Goal: Task Accomplishment & Management: Complete application form

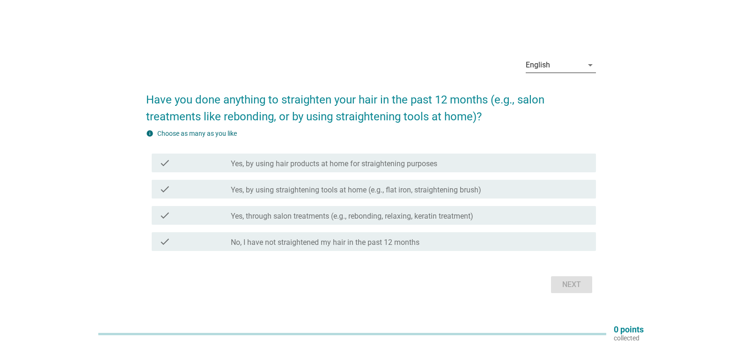
click at [595, 66] on div "English arrow_drop_down Have you done anything to straighten your hair in the p…" at bounding box center [371, 173] width 465 height 261
click at [576, 70] on div "English" at bounding box center [554, 65] width 57 height 15
click at [558, 97] on div "Bahasa Melayu" at bounding box center [560, 94] width 55 height 11
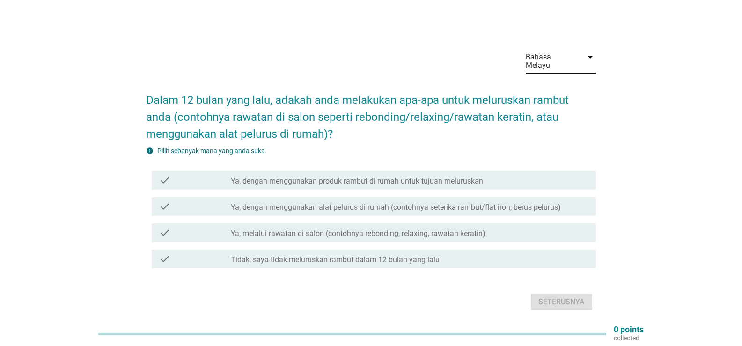
click at [632, 104] on div "Bahasa Melayu arrow_drop_down Dalam 12 bulan yang lalu, adakah anda melakukan a…" at bounding box center [370, 178] width 697 height 286
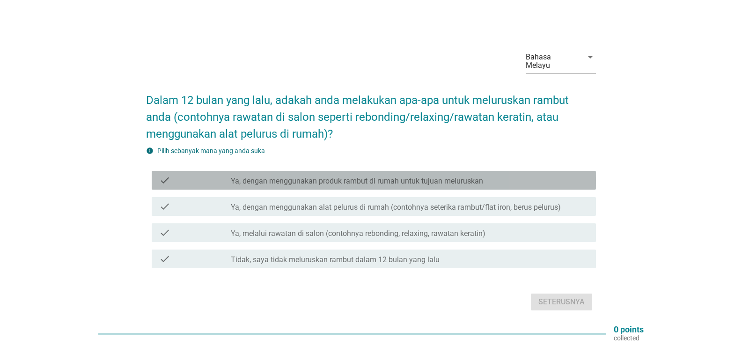
click at [327, 171] on div "check check_box_outline_blank Ya, dengan menggunakan produk rambut di rumah unt…" at bounding box center [374, 180] width 444 height 19
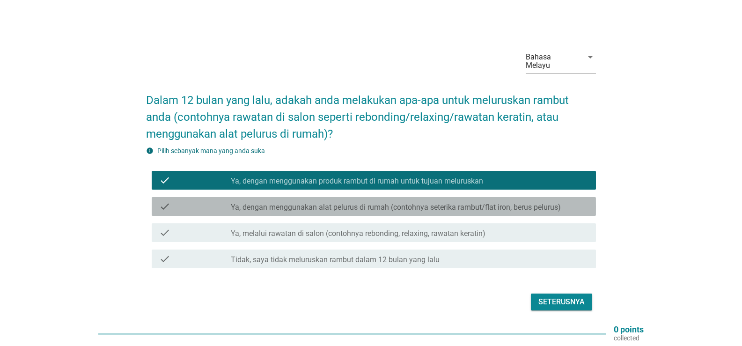
click at [351, 203] on label "Ya, dengan menggunakan alat pelurus di rumah (contohnya seterika rambut/flat ir…" at bounding box center [396, 207] width 330 height 9
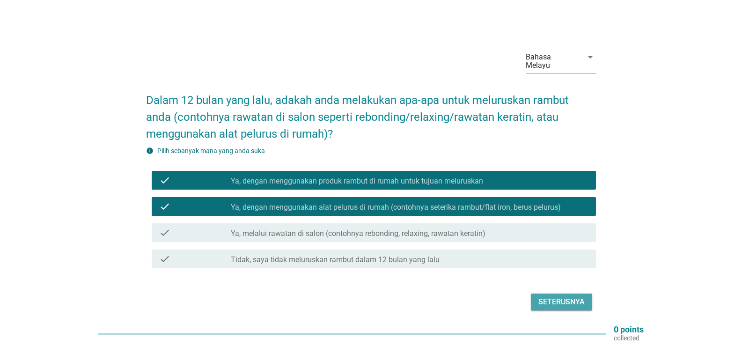
click at [566, 296] on div "Seterusnya" at bounding box center [561, 301] width 46 height 11
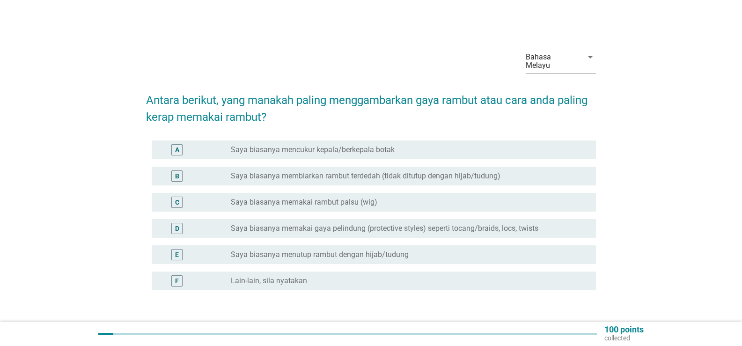
click at [392, 251] on div "radio_button_unchecked Saya biasanya menutup rambut dengan hijab/tudung" at bounding box center [410, 254] width 358 height 11
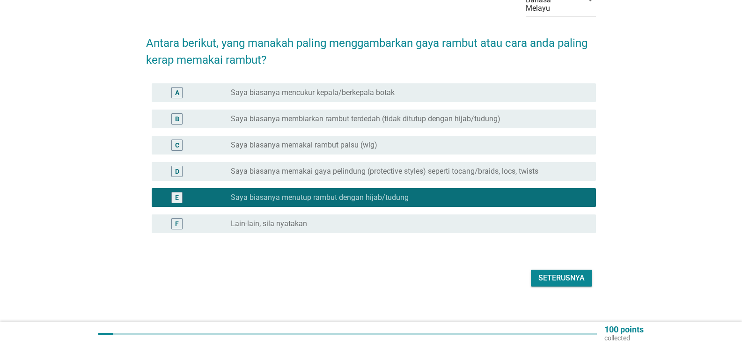
scroll to position [58, 0]
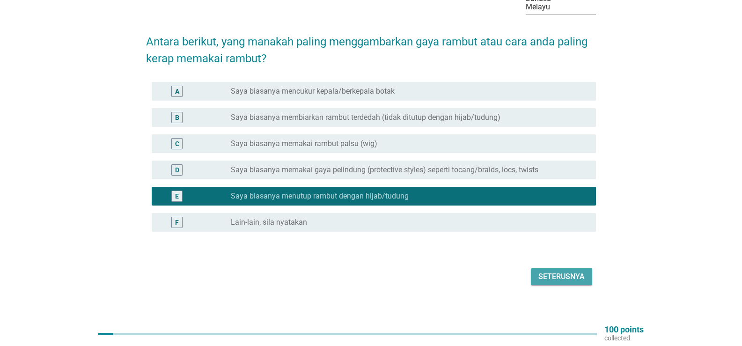
click at [557, 271] on div "Seterusnya" at bounding box center [561, 276] width 46 height 11
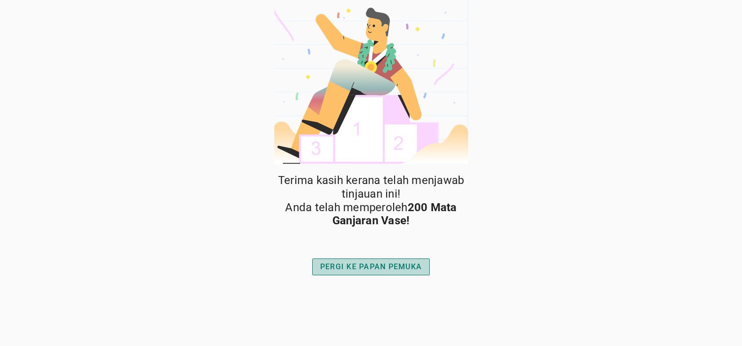
click at [354, 269] on div "PERGI KE PAPAN PEMUKA" at bounding box center [371, 266] width 102 height 11
